Goal: Information Seeking & Learning: Learn about a topic

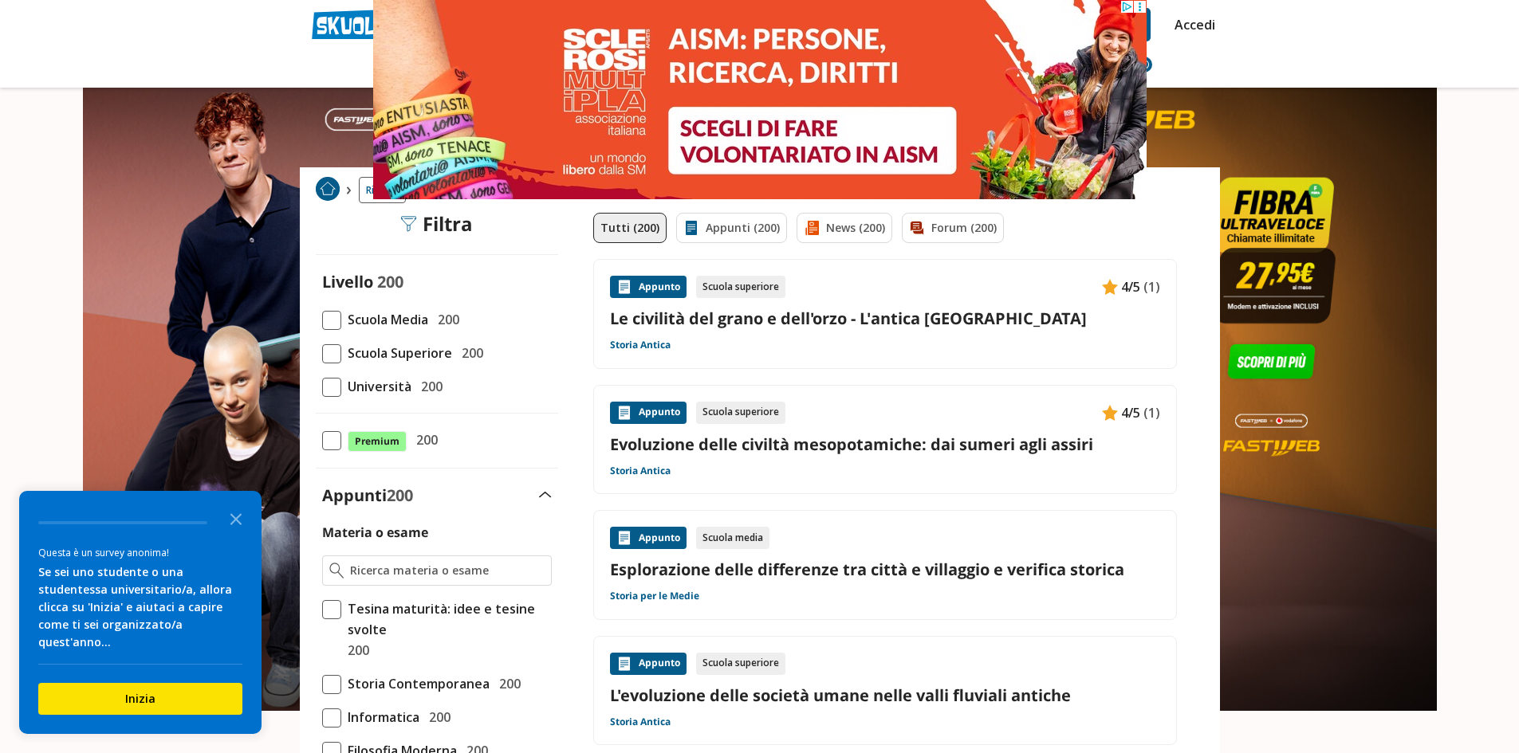
click at [442, 313] on span "200" at bounding box center [445, 319] width 28 height 21
click at [329, 315] on span at bounding box center [331, 320] width 19 height 19
click at [322, 320] on input "Scuola Media 200" at bounding box center [322, 320] width 0 height 0
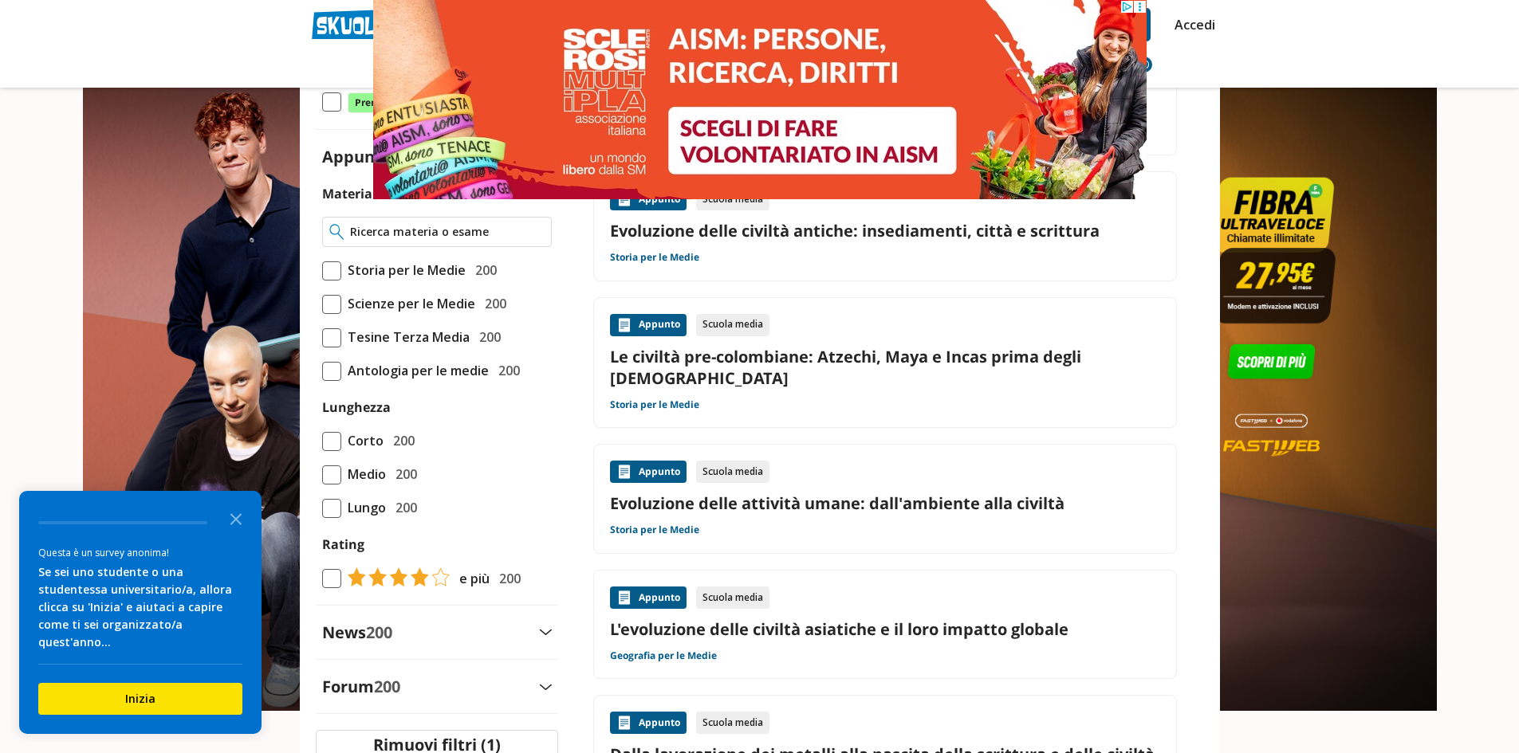
click at [379, 225] on input "Materia o esame" at bounding box center [447, 232] width 194 height 16
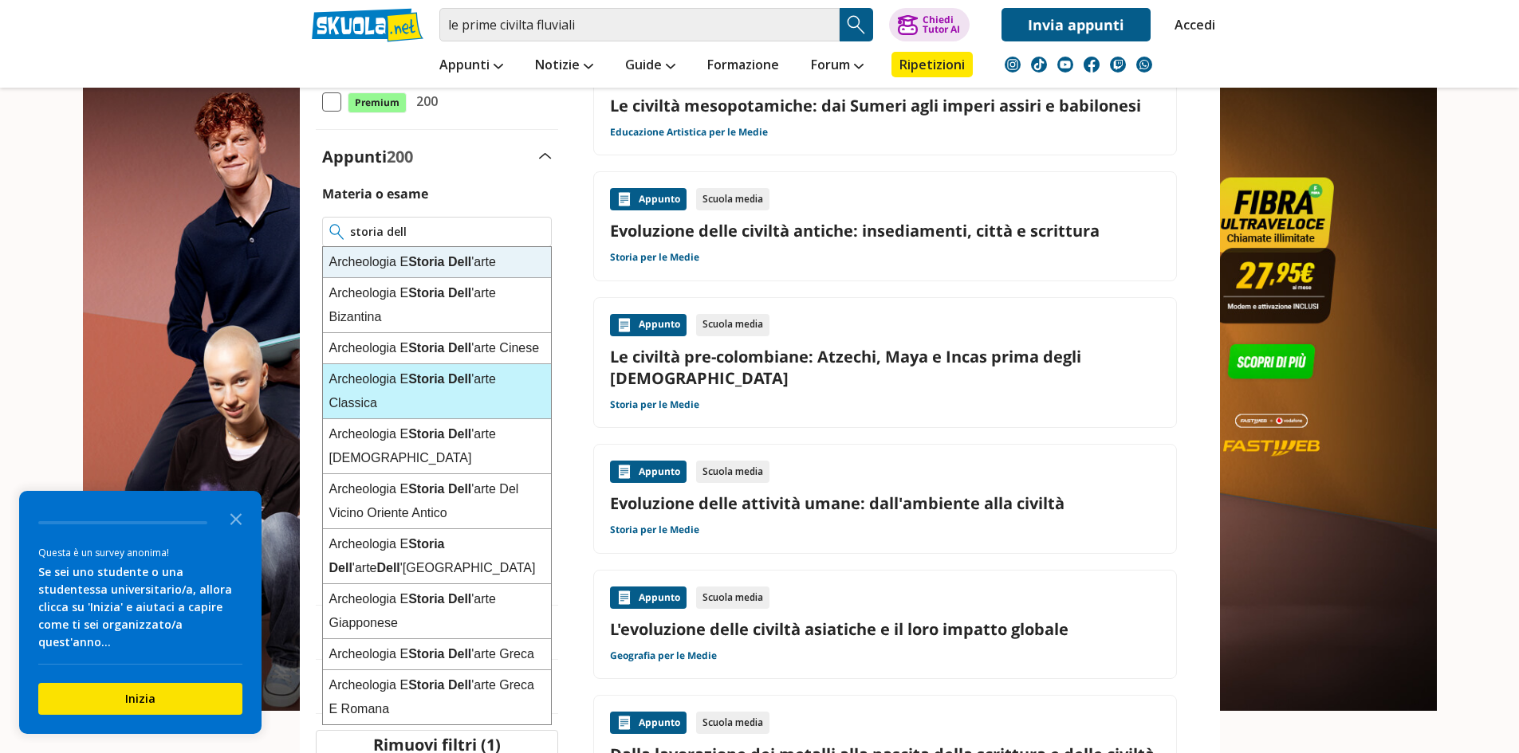
click at [451, 419] on div "Archeologia E Storia Dell 'arte Classica" at bounding box center [437, 391] width 228 height 55
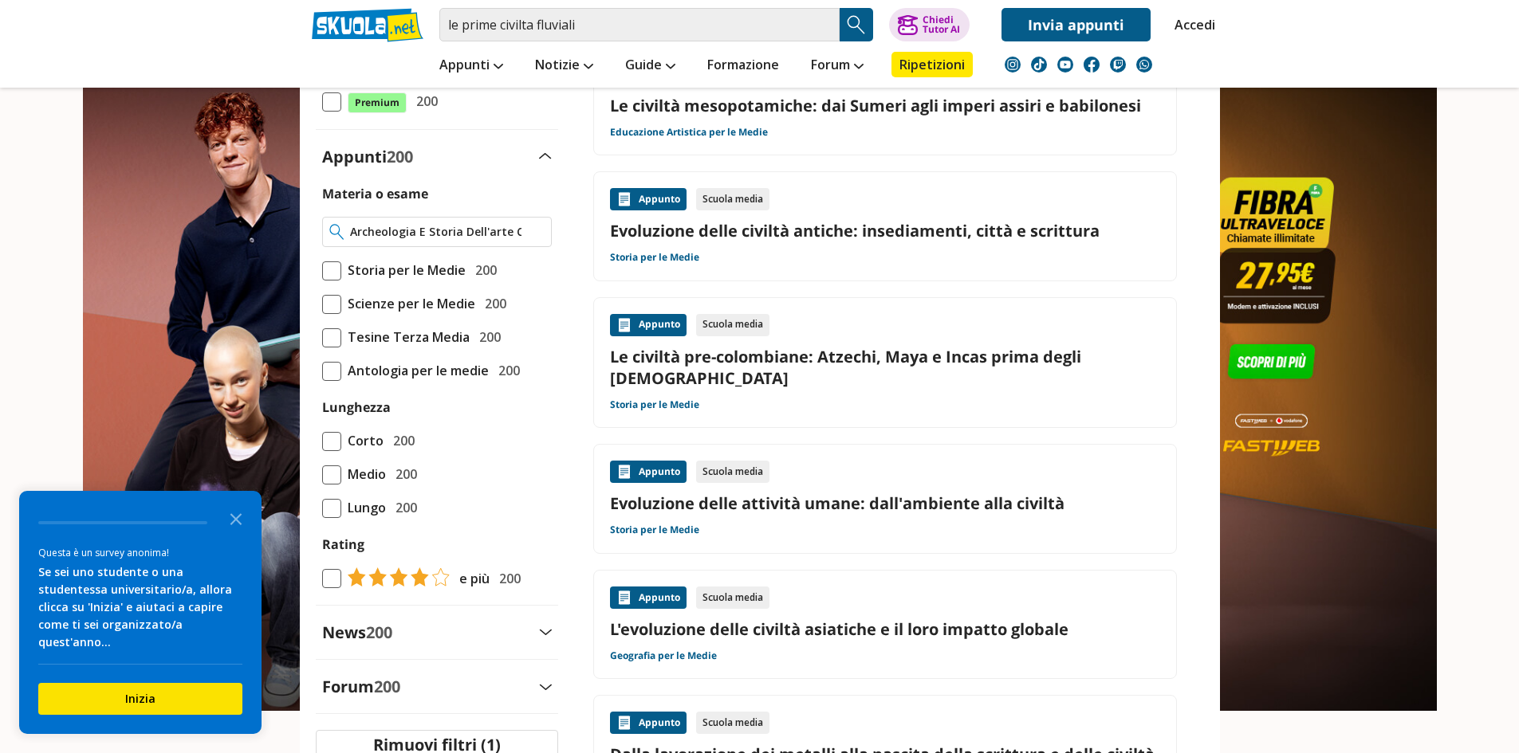
type input "Archeologia E Storia Dell'arte Classica"
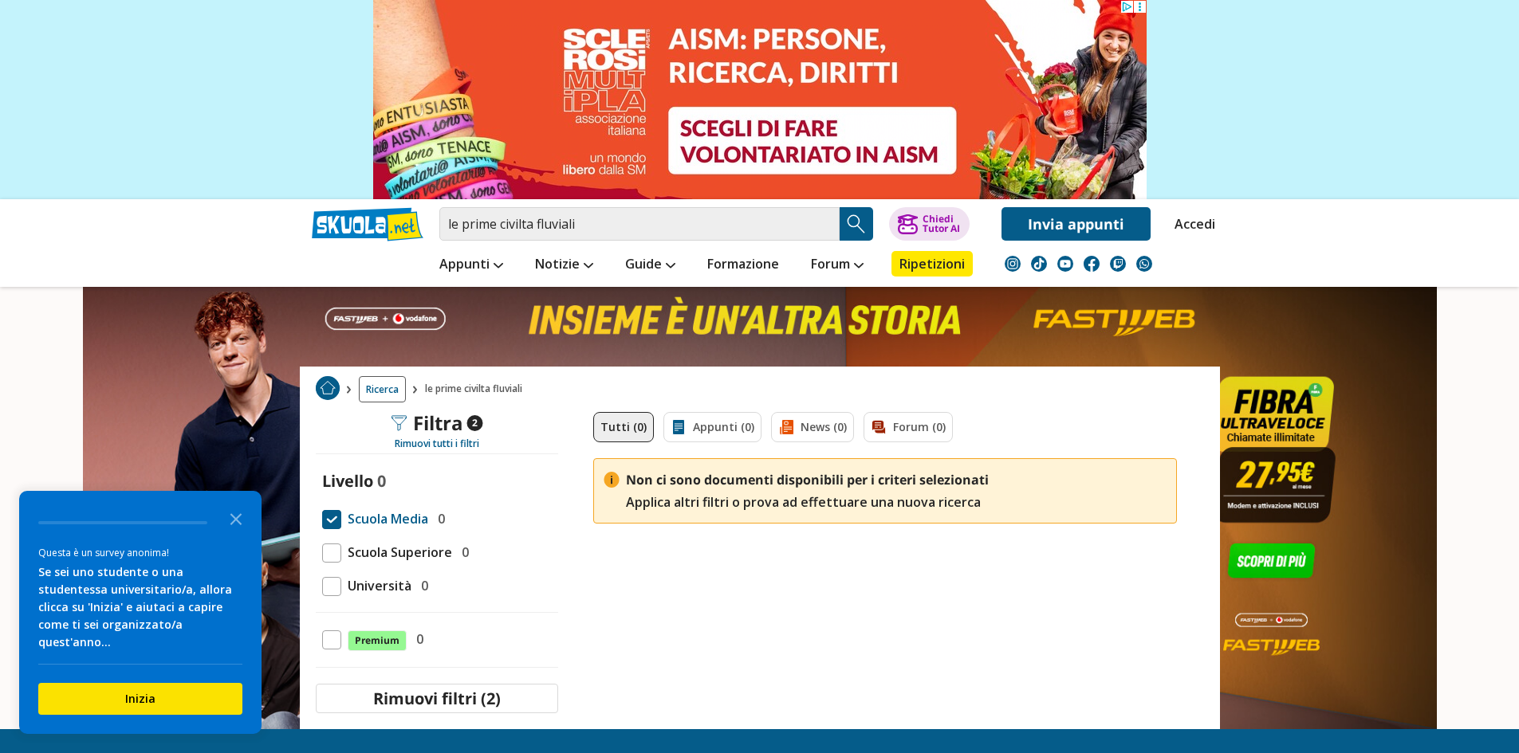
click at [390, 386] on span "Ricerca" at bounding box center [382, 389] width 47 height 26
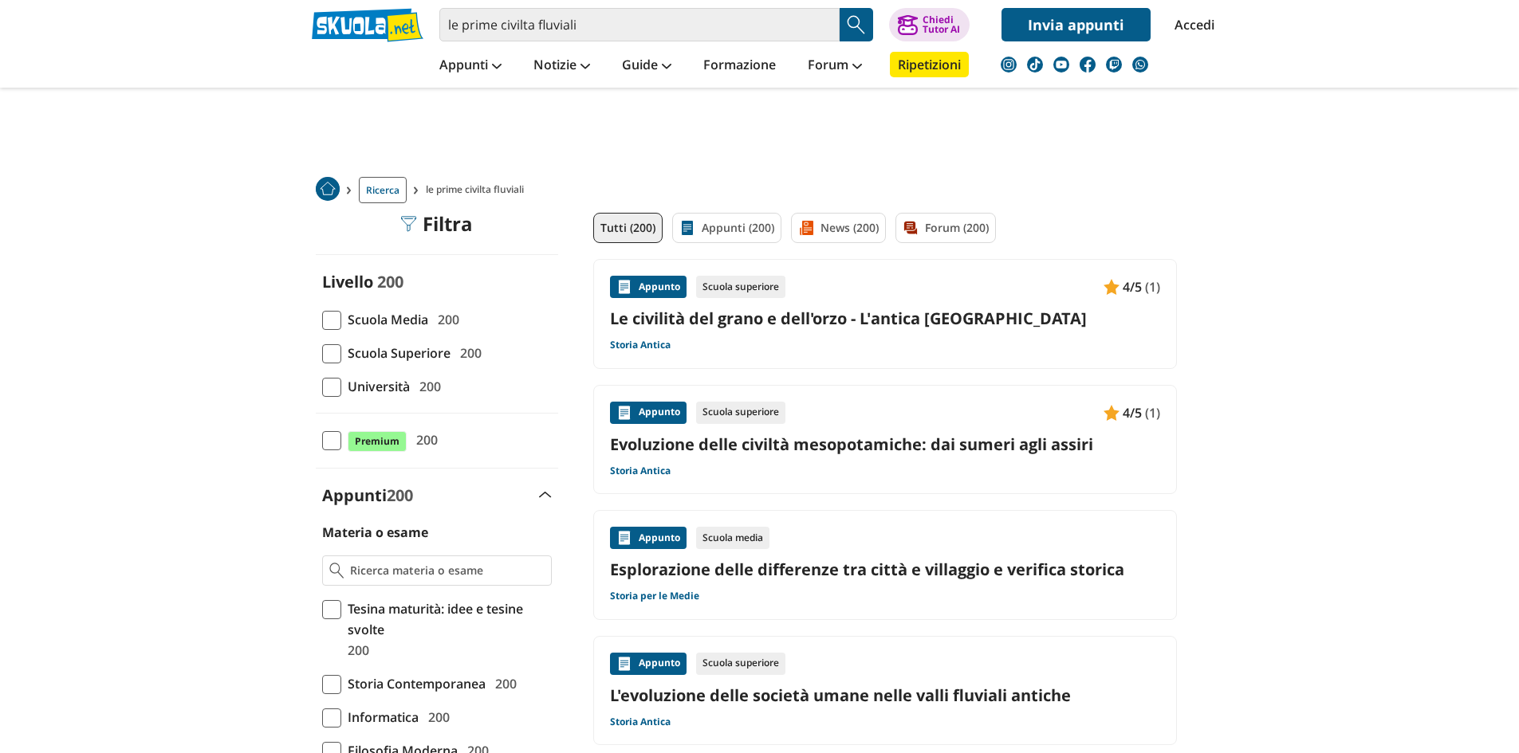
click at [329, 324] on span at bounding box center [331, 320] width 19 height 19
click at [322, 320] on input "Scuola Media 200" at bounding box center [322, 320] width 0 height 0
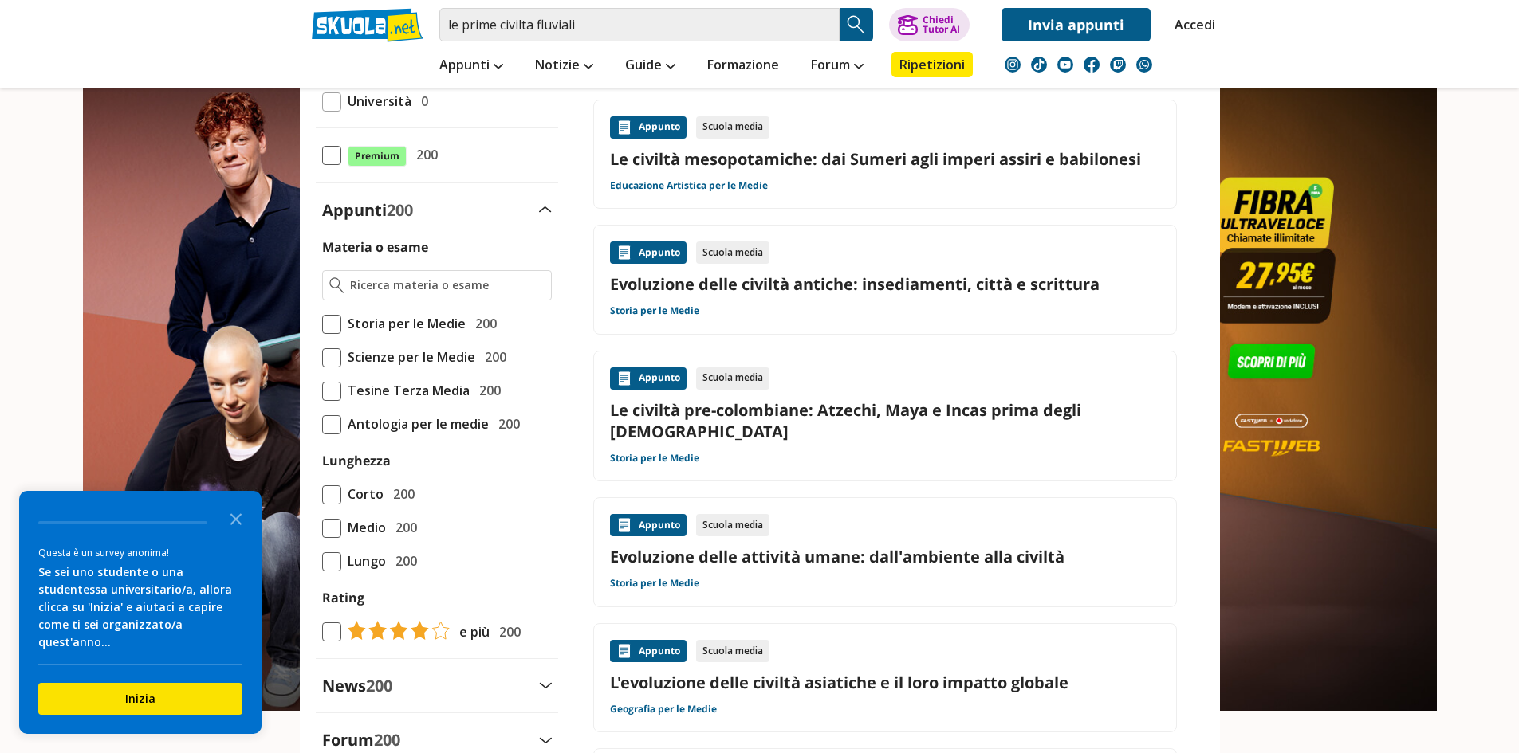
scroll to position [310, 0]
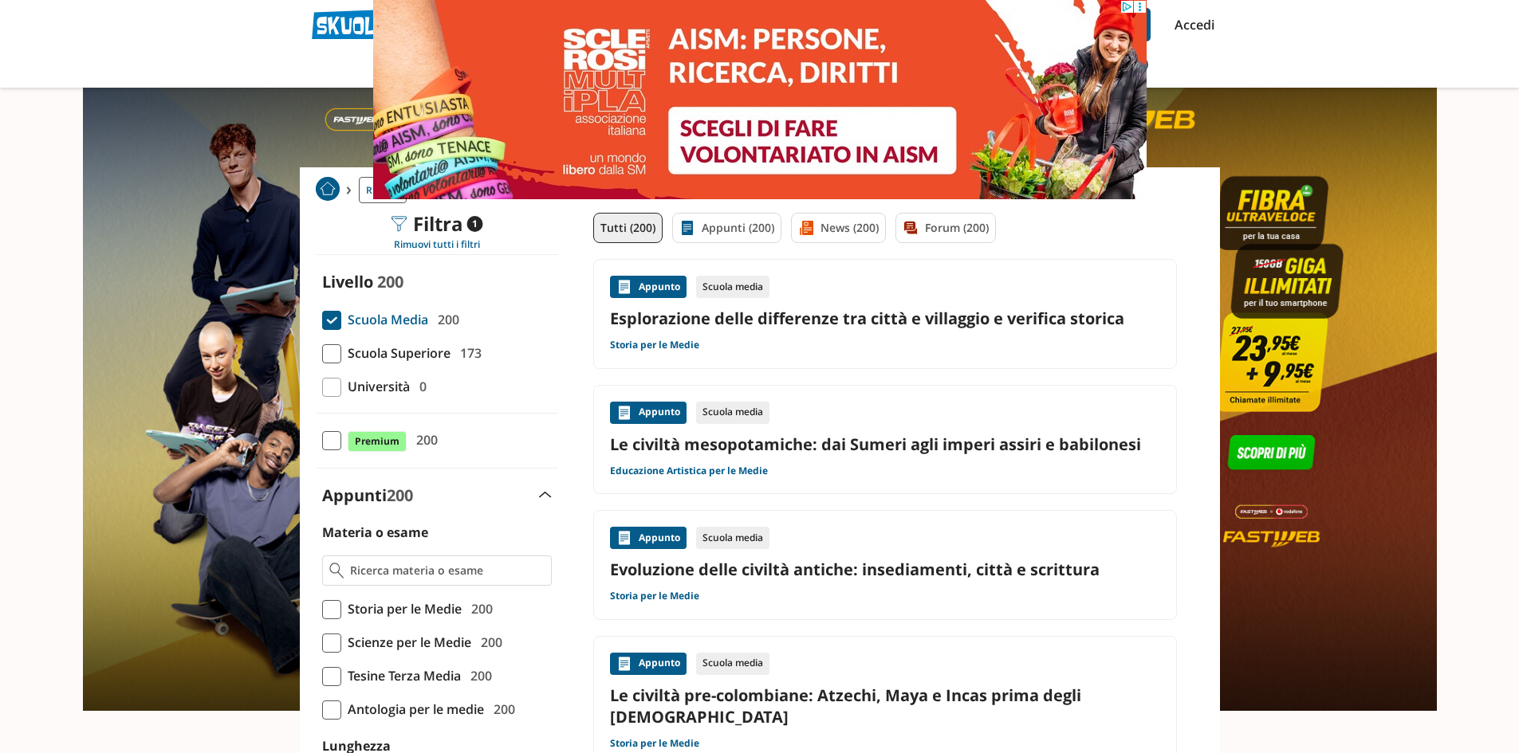
click at [889, 324] on link "Esplorazione delle differenze tra città e villaggio e verifica storica" at bounding box center [885, 319] width 550 height 22
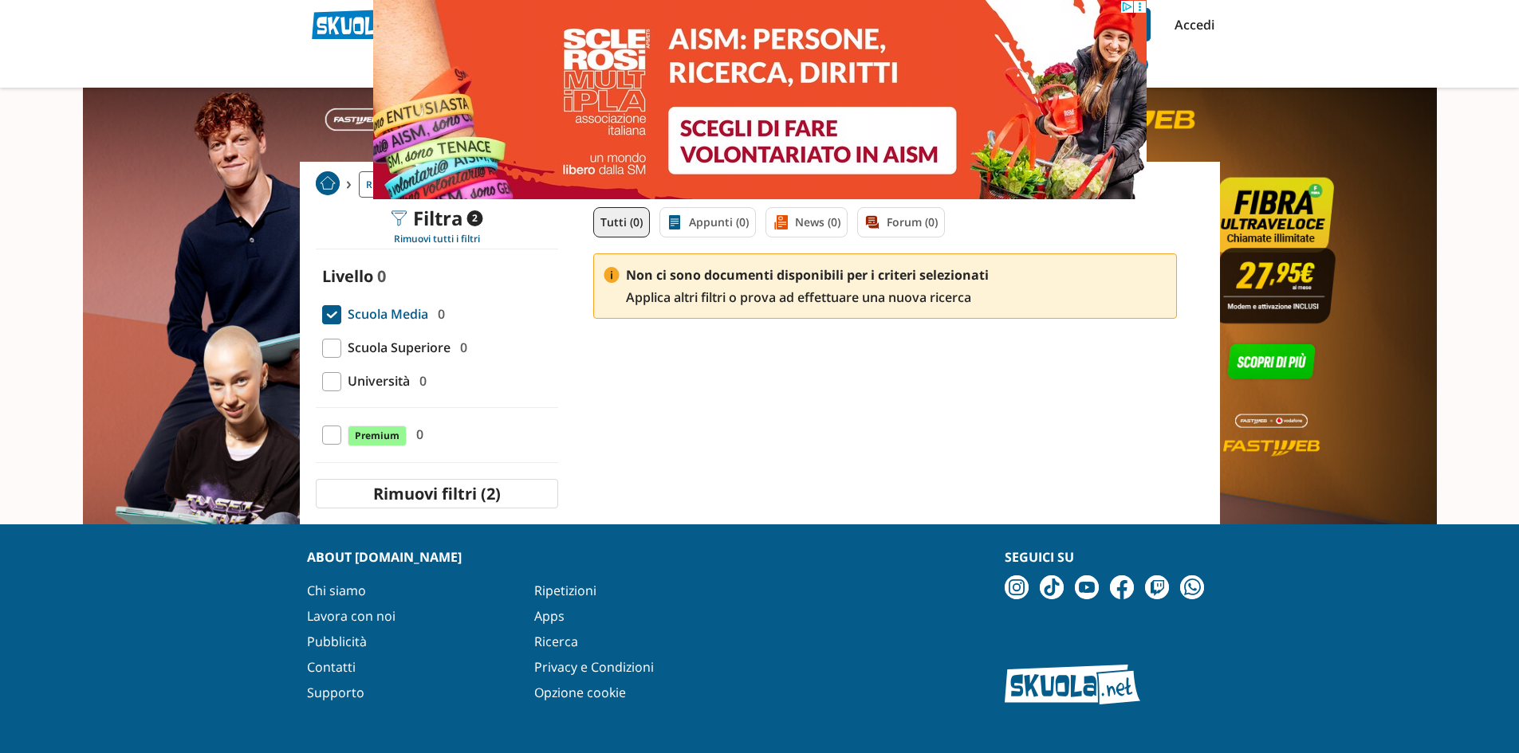
scroll to position [5, 0]
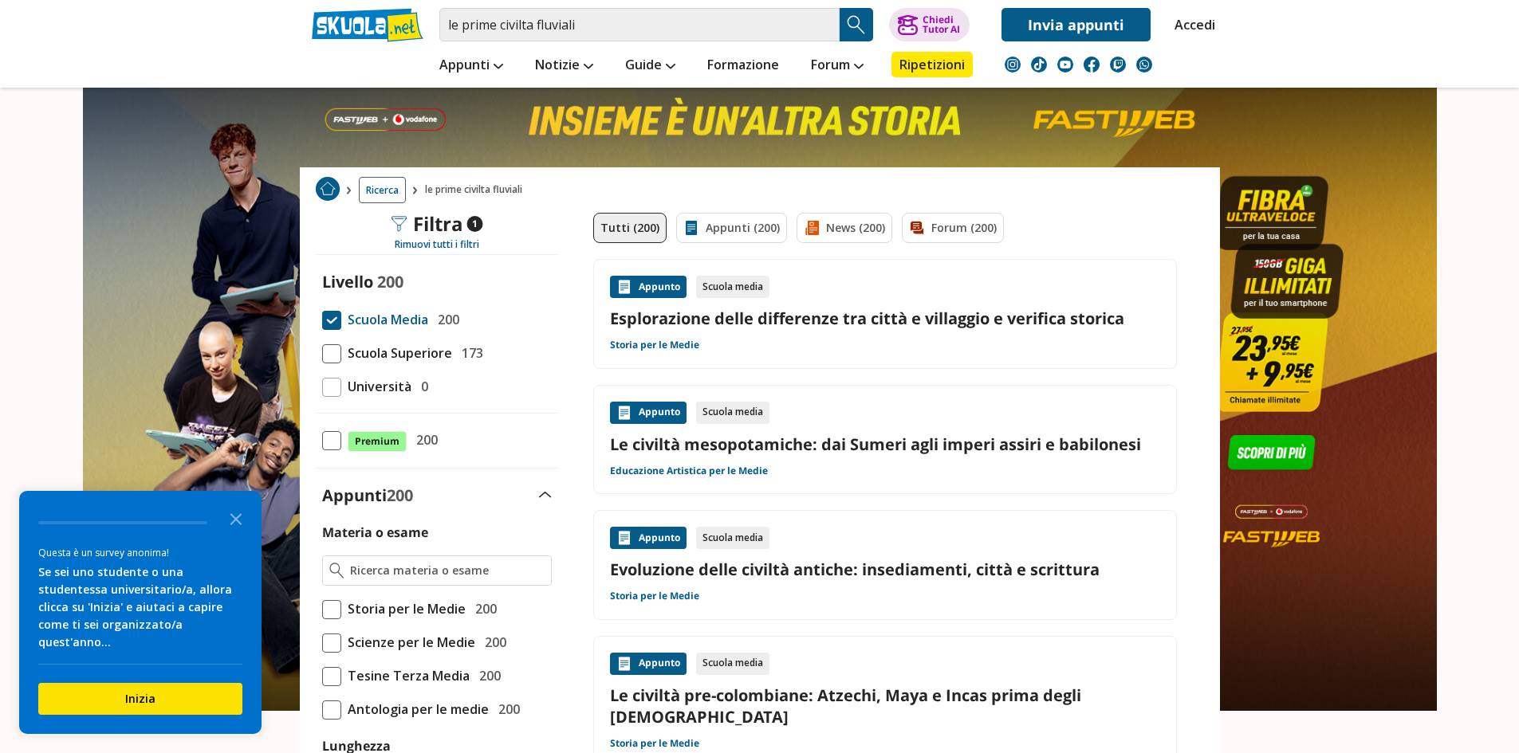
click at [794, 311] on link "Esplorazione delle differenze tra città e villaggio e verifica storica" at bounding box center [885, 319] width 550 height 22
